Goal: Navigation & Orientation: Find specific page/section

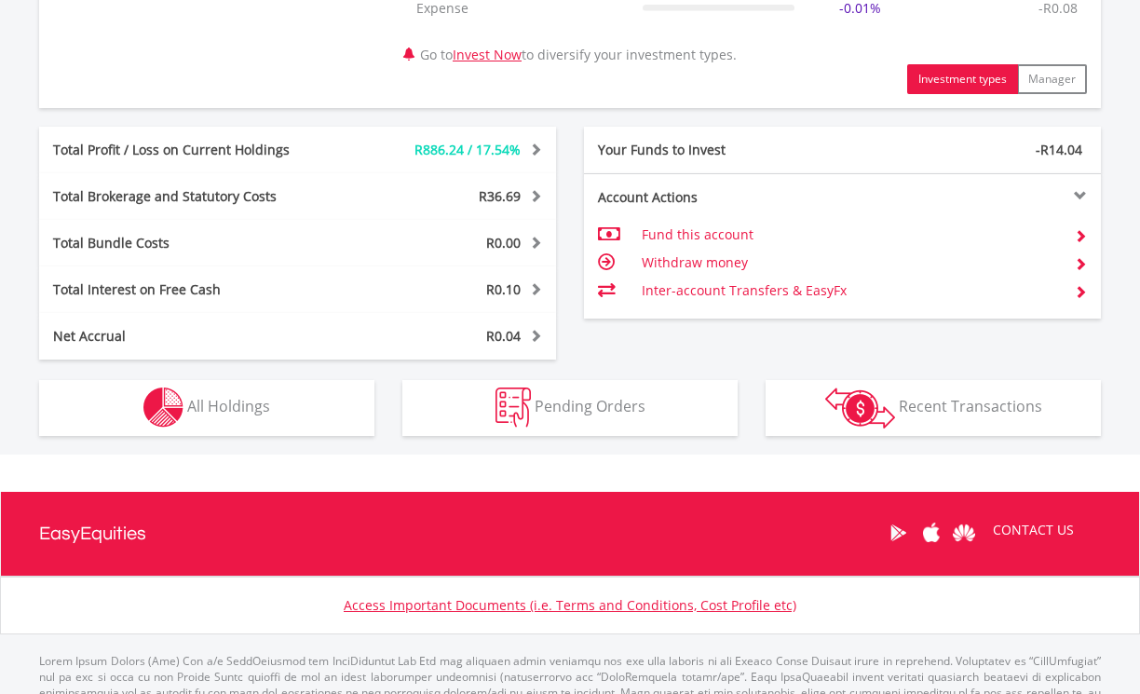
scroll to position [938, 0]
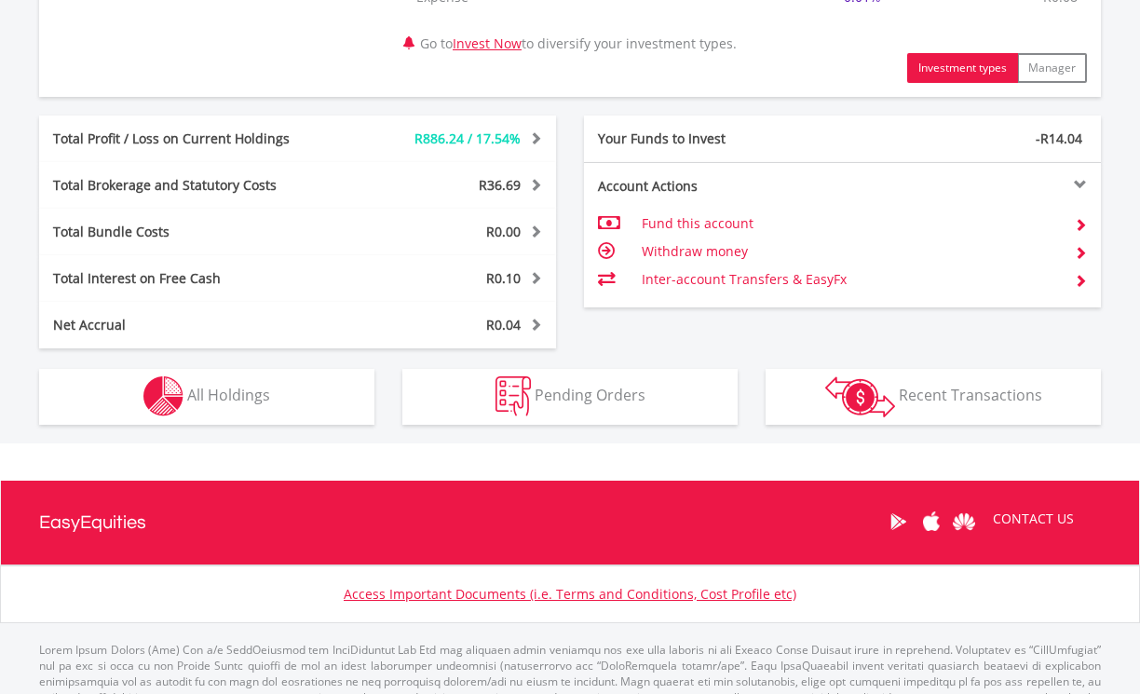
click at [291, 426] on div "R5 922.25 CURRENT VALUE Movement on Current Holdings: R886.24 Profit & Loss Val…" at bounding box center [570, 41] width 1248 height 805
click at [280, 381] on button "Holdings All Holdings" at bounding box center [206, 397] width 335 height 56
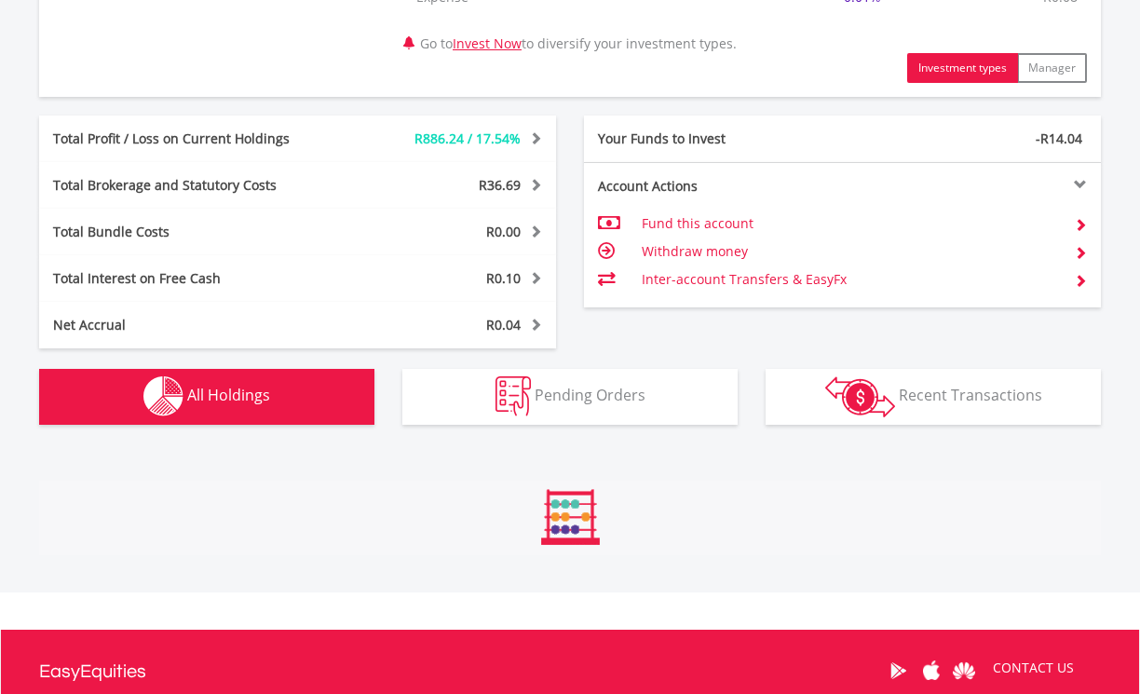
scroll to position [1418, 0]
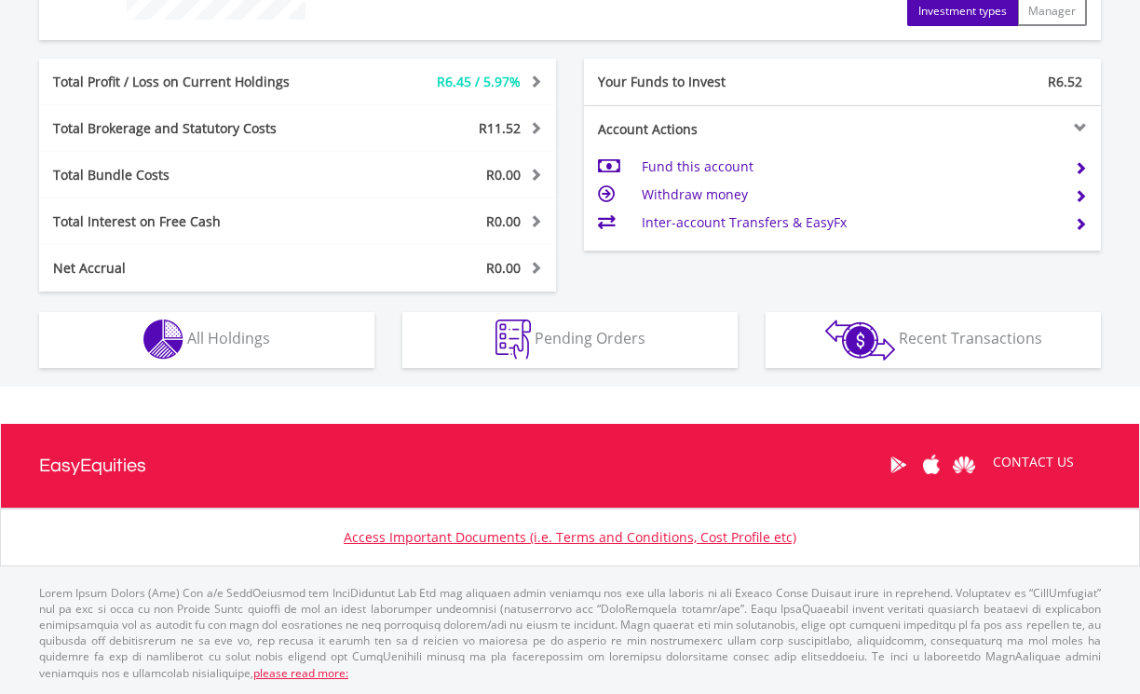
scroll to position [880, 0]
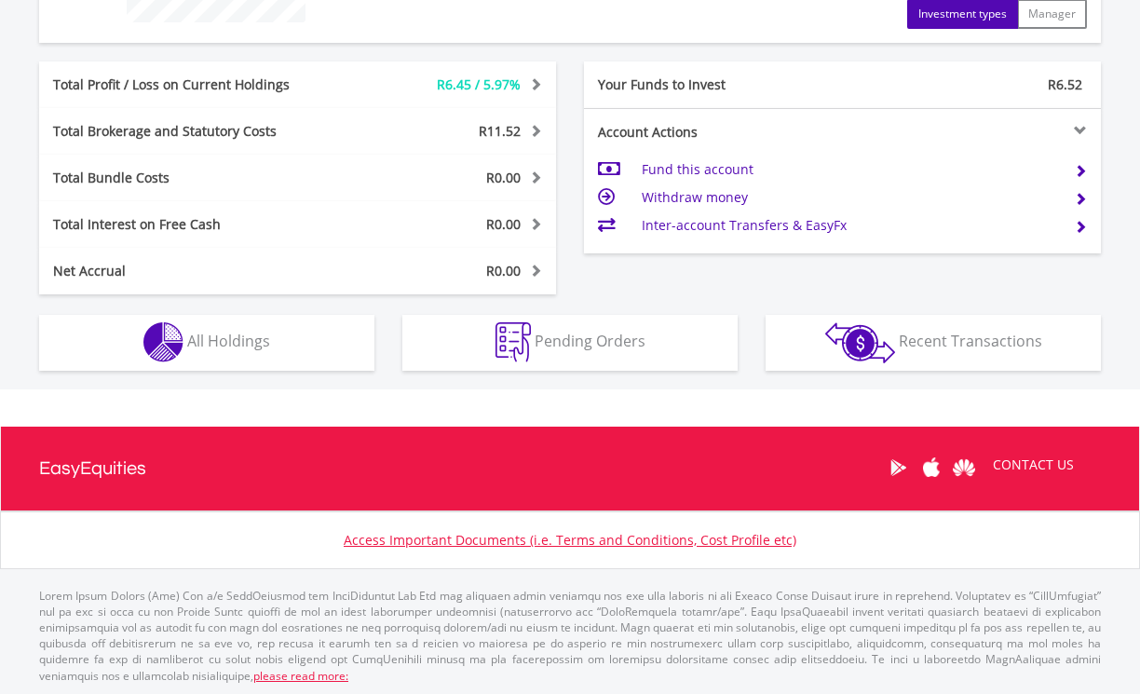
click at [262, 343] on span "All Holdings" at bounding box center [228, 341] width 83 height 20
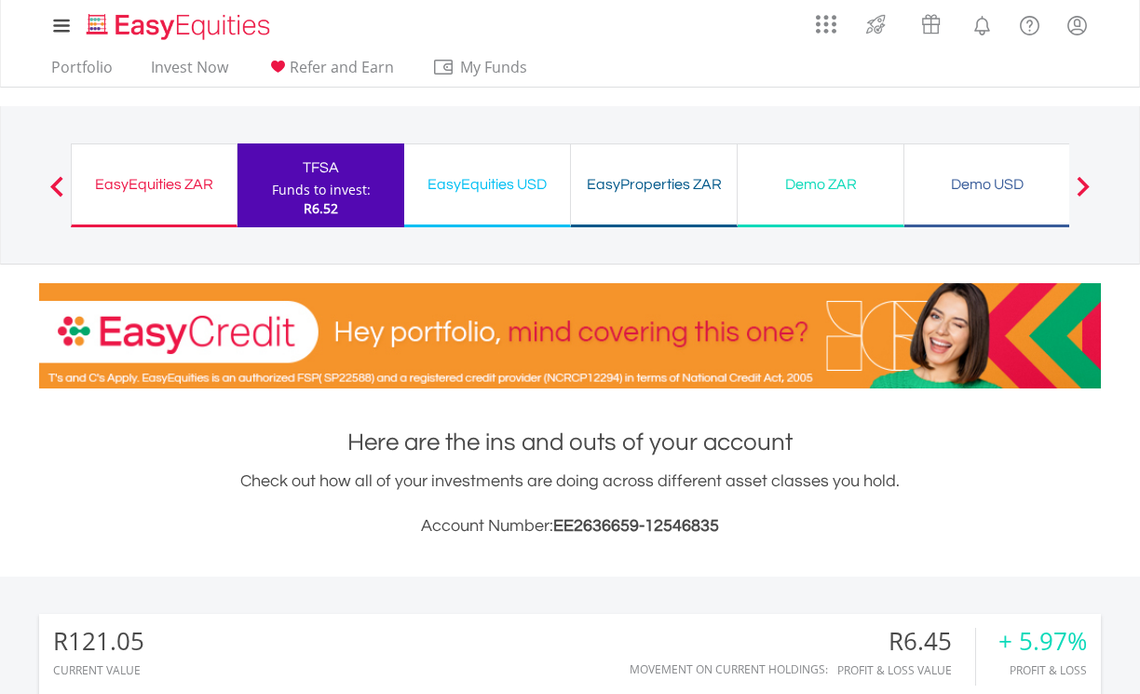
scroll to position [0, 0]
click at [820, 176] on div "Demo ZAR" at bounding box center [820, 184] width 143 height 26
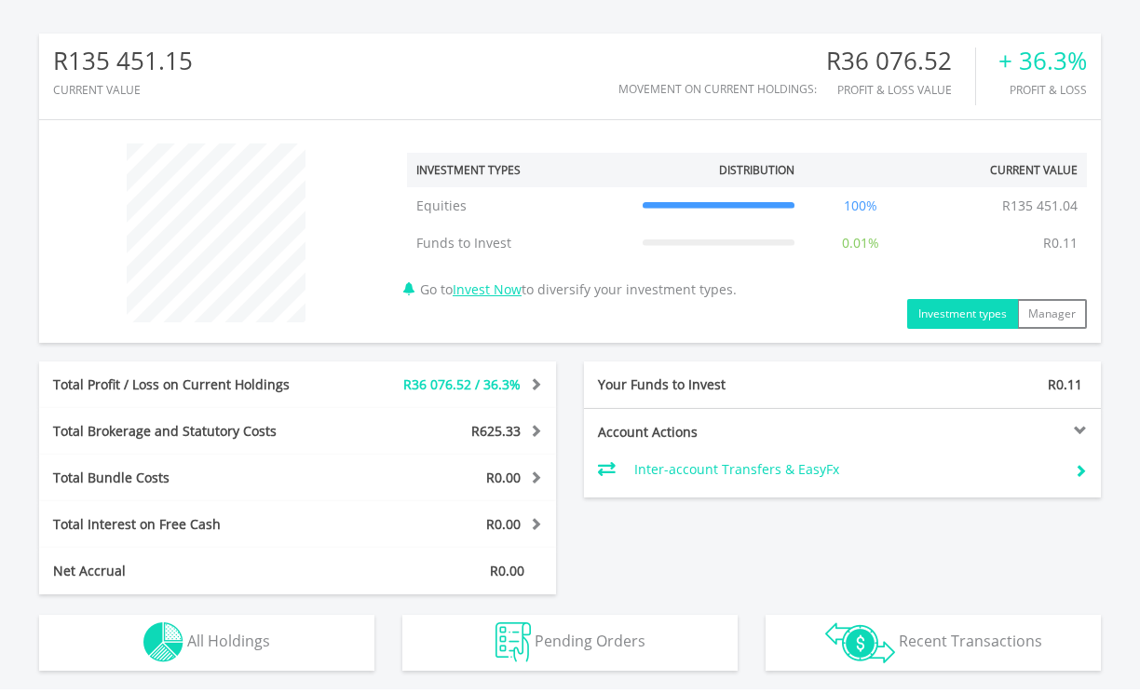
scroll to position [682, 0]
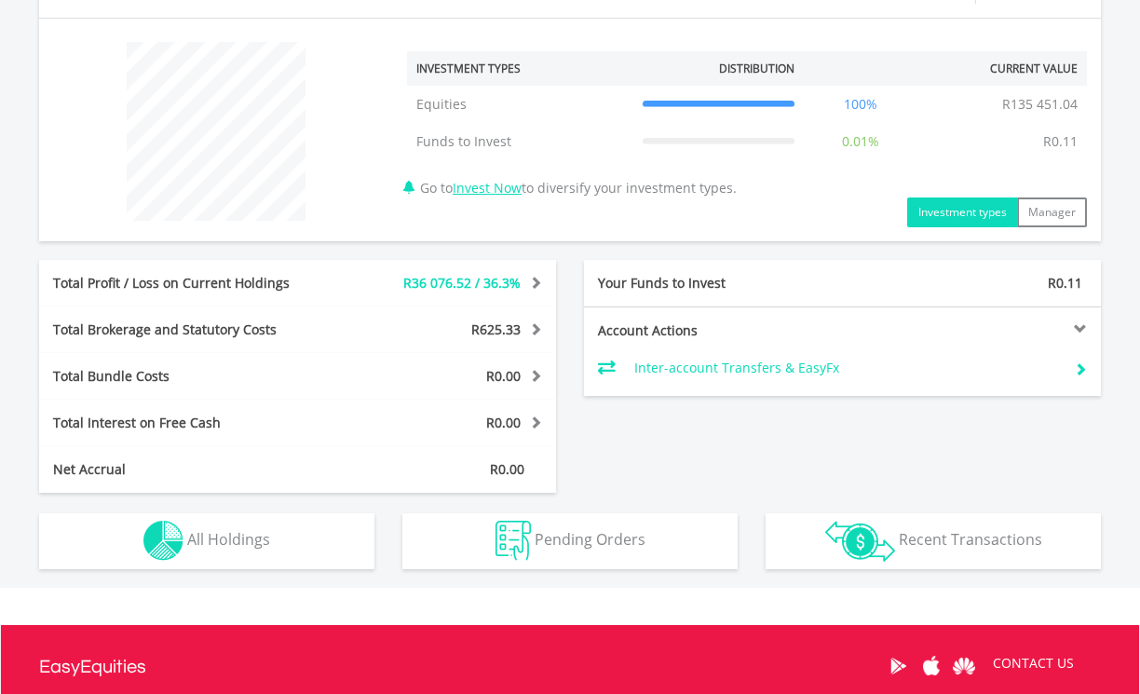
click at [217, 529] on span "All Holdings" at bounding box center [228, 539] width 83 height 20
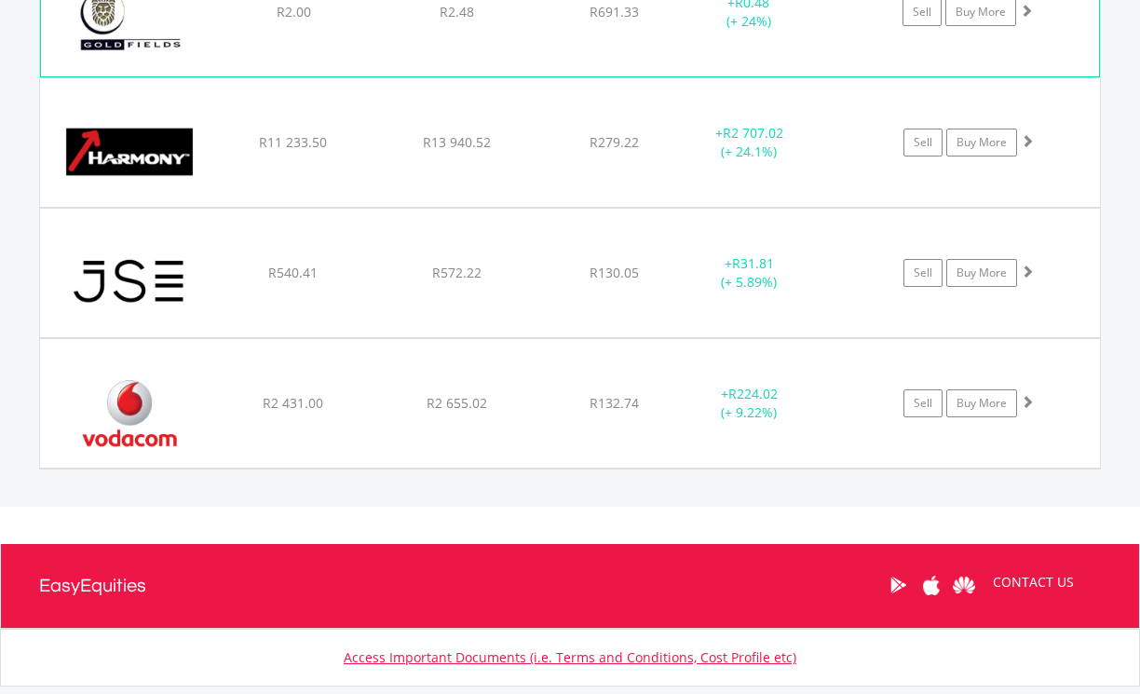
scroll to position [1977, 0]
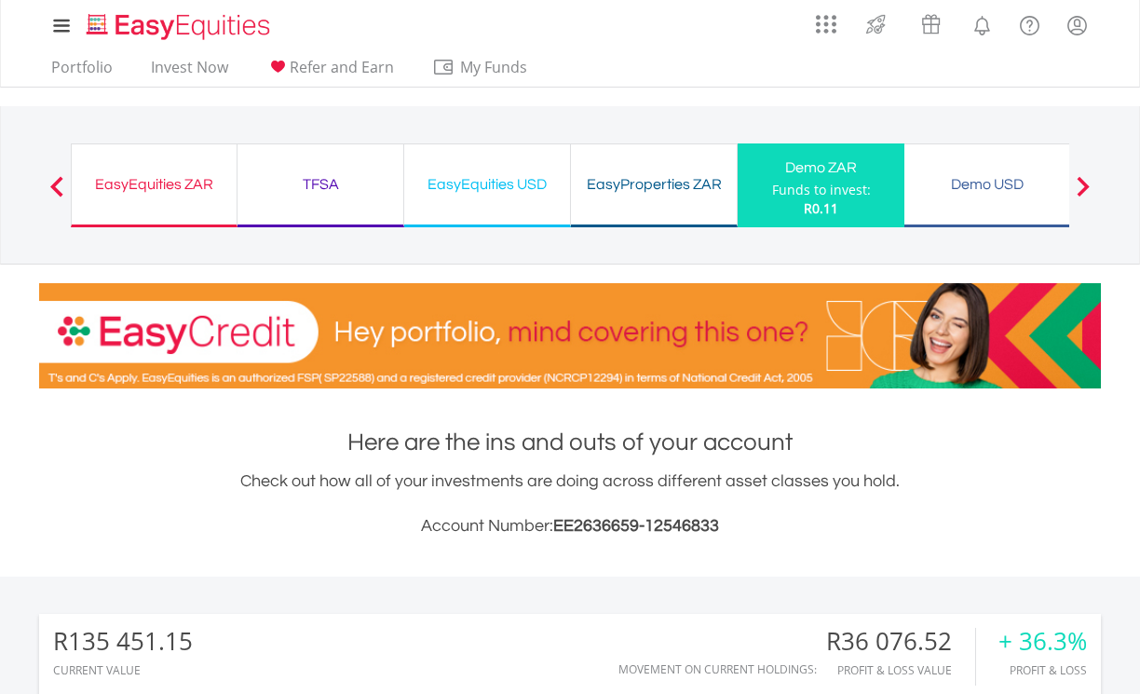
scroll to position [0, 0]
click at [209, 170] on div "EasyEquities ZAR Funds to invest: R0.11" at bounding box center [153, 185] width 167 height 84
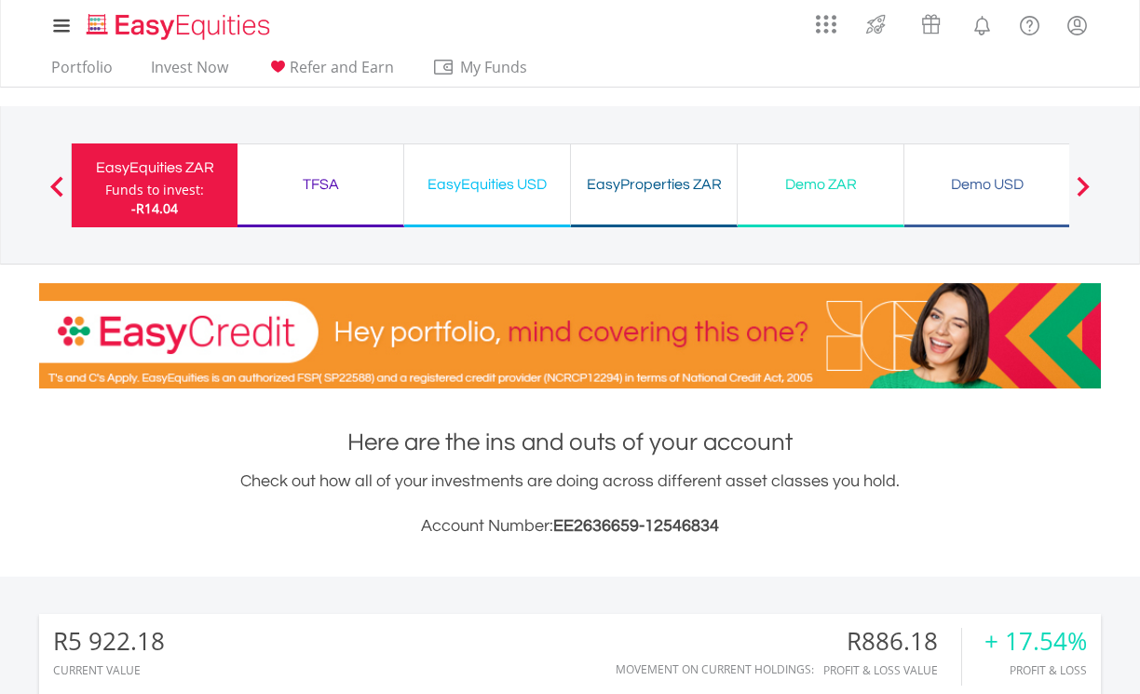
scroll to position [179, 354]
click at [1009, 176] on div "Demo USD" at bounding box center [987, 184] width 143 height 26
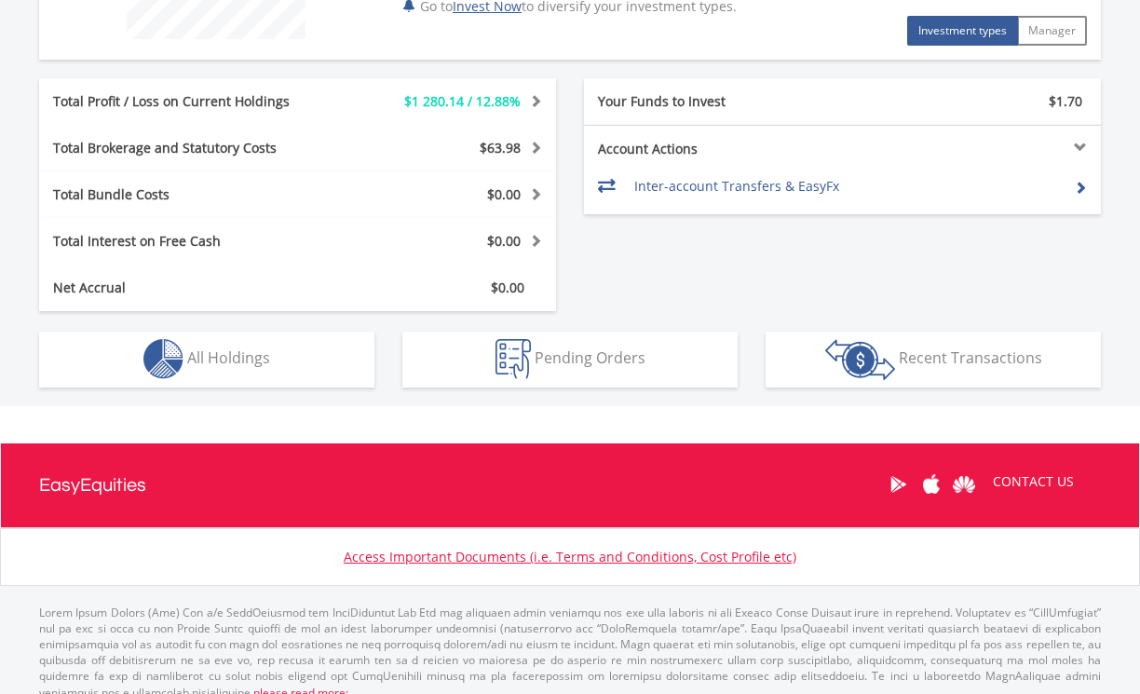
scroll to position [881, 0]
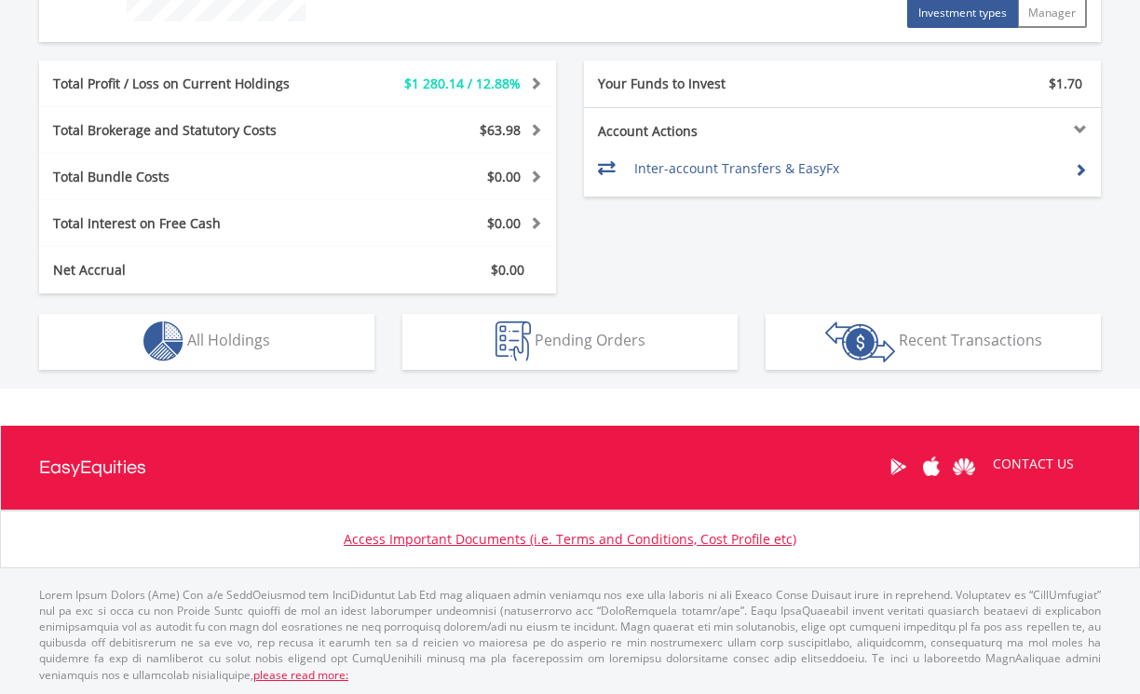
click at [202, 338] on span "All Holdings" at bounding box center [228, 340] width 83 height 20
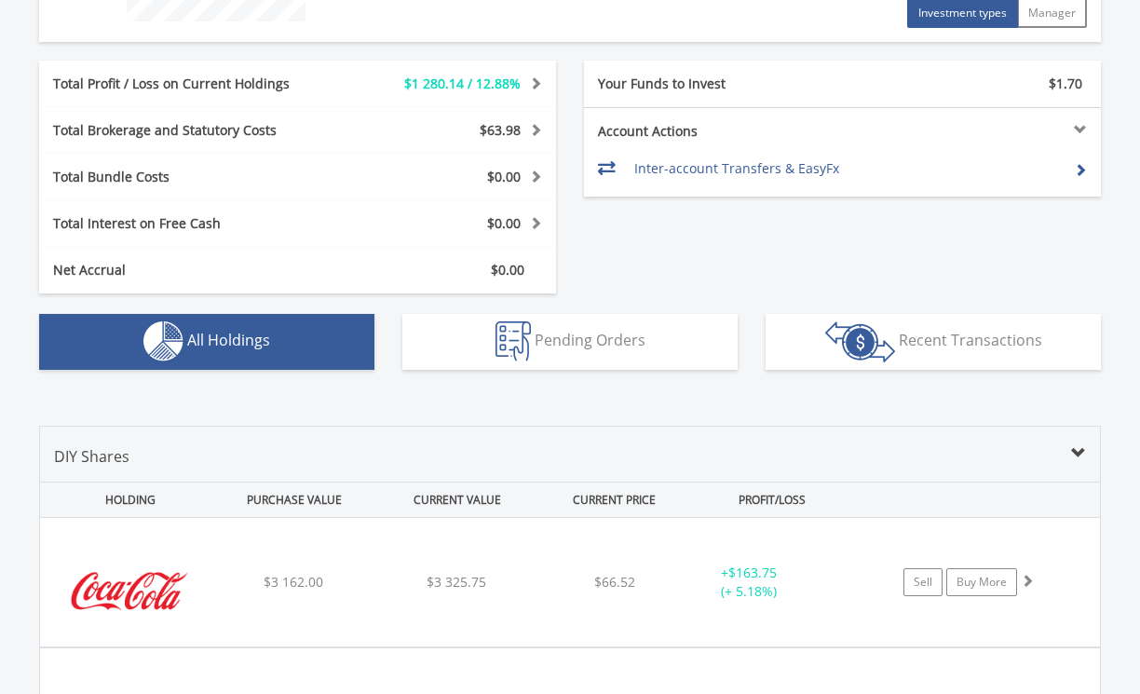
scroll to position [1306, 0]
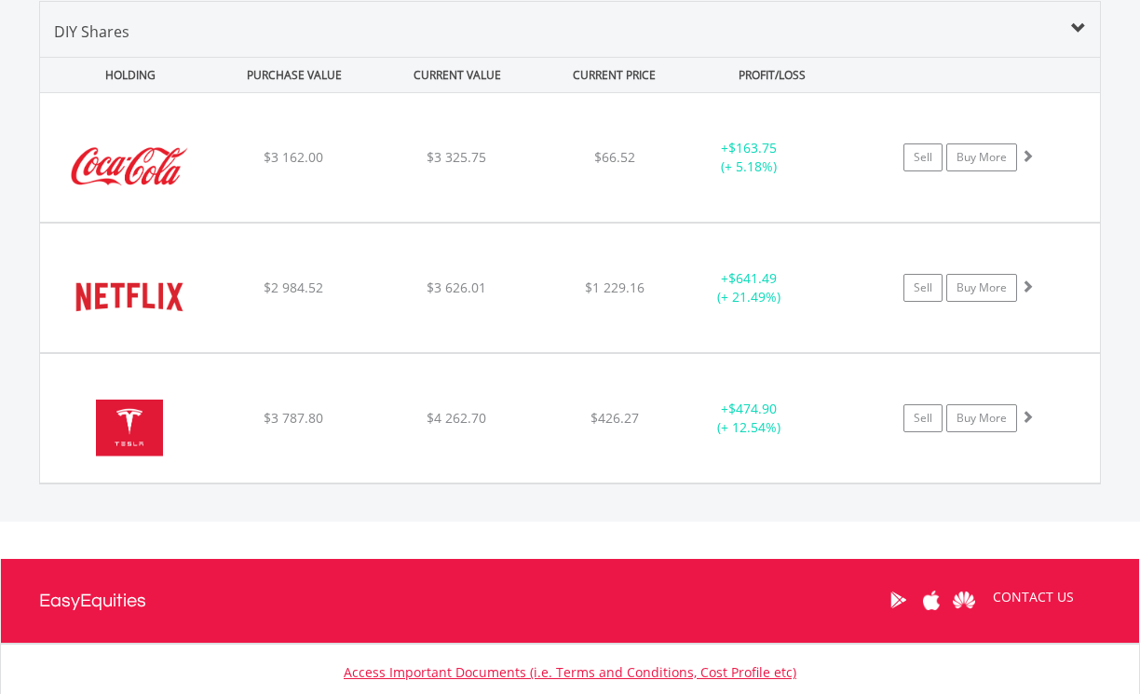
click at [1115, 48] on div "Value View Share View DIY Shares HOLDING PURCHASE VALUE CURRENT VALUE CURRENT P…" at bounding box center [570, 243] width 1248 height 558
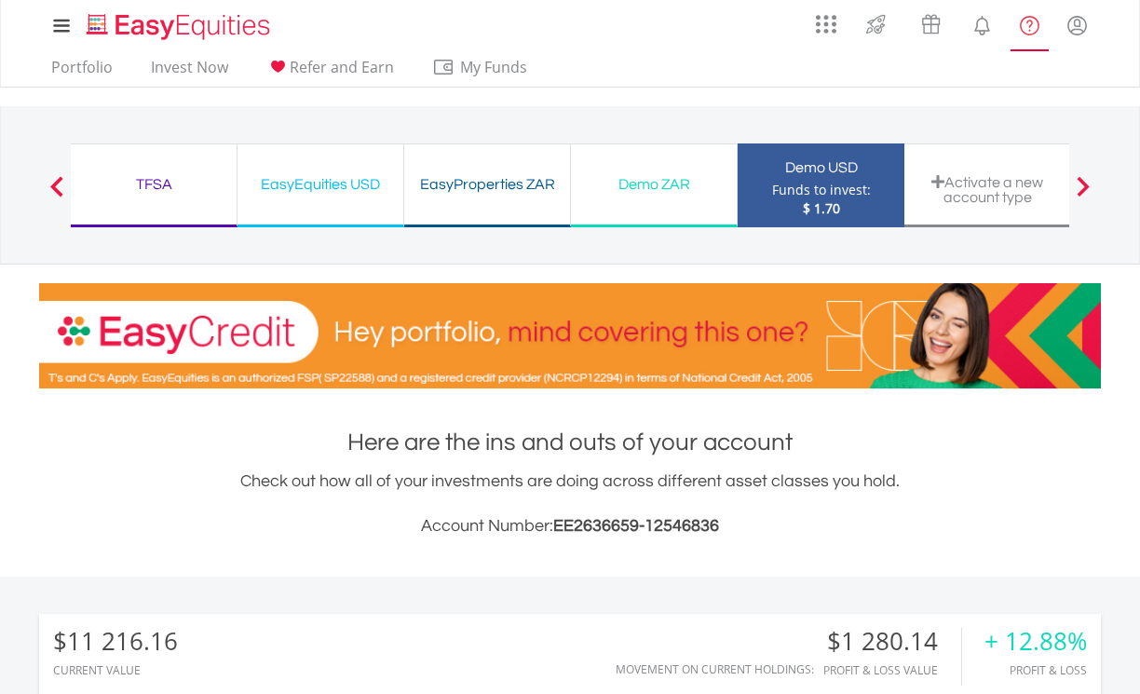
scroll to position [0, 0]
click at [183, 195] on div "TFSA" at bounding box center [153, 184] width 143 height 26
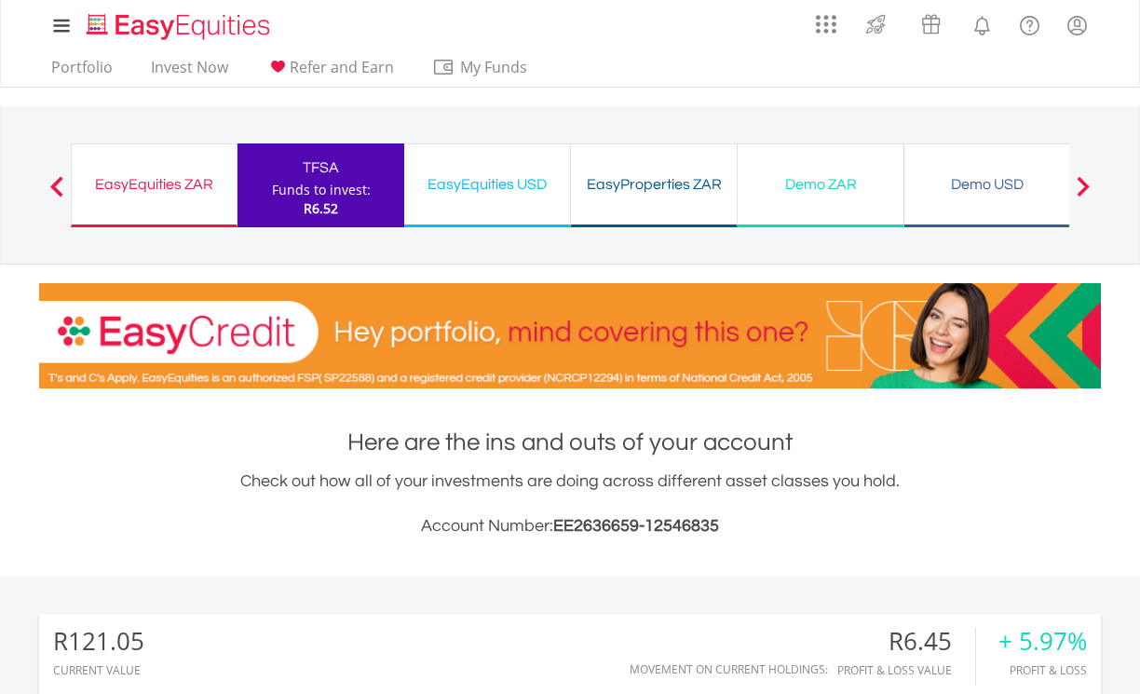
scroll to position [179, 354]
click at [170, 196] on div "EasyEquities ZAR" at bounding box center [154, 184] width 143 height 26
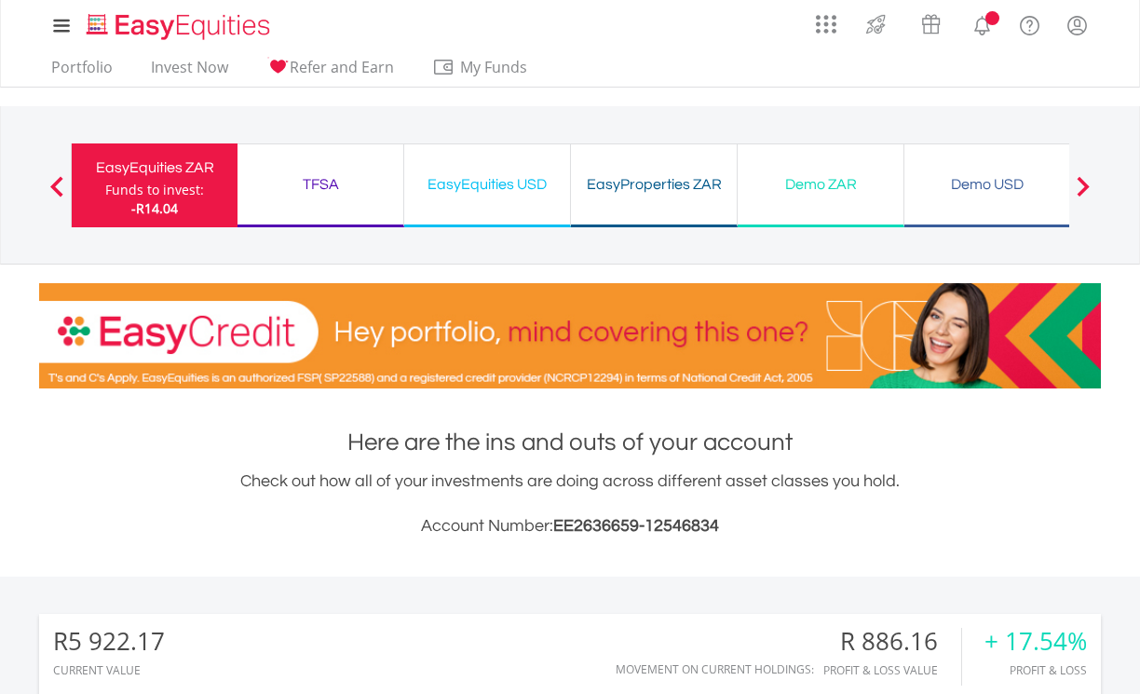
scroll to position [179, 354]
click at [80, 58] on link "Portfolio" at bounding box center [82, 72] width 76 height 29
